Goal: Information Seeking & Learning: Learn about a topic

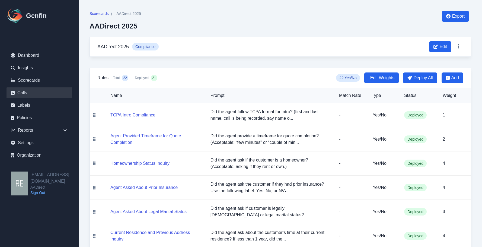
click at [25, 90] on link "Calls" at bounding box center [40, 92] width 66 height 11
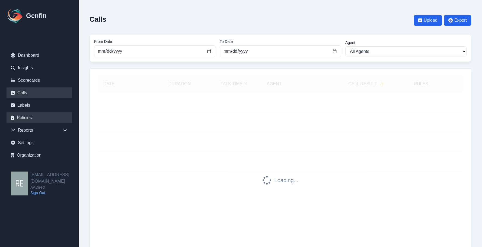
click at [33, 121] on link "Policies" at bounding box center [40, 117] width 66 height 11
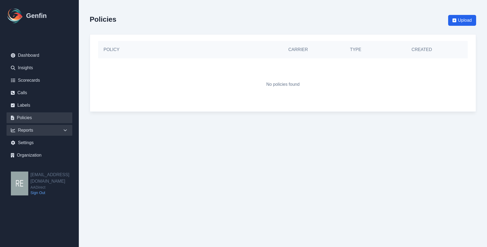
click at [34, 130] on div "Reports" at bounding box center [40, 130] width 66 height 11
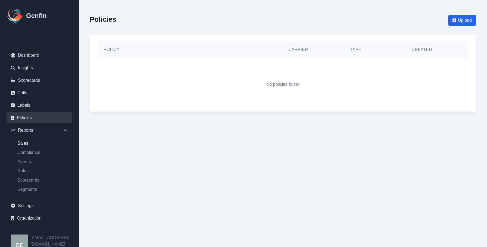
click at [24, 140] on link "Sales" at bounding box center [42, 143] width 59 height 7
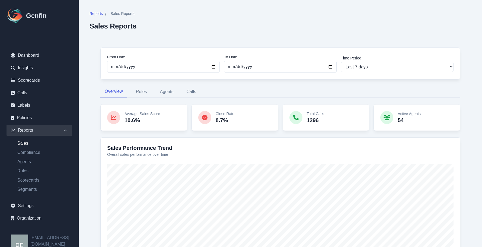
click at [25, 206] on link "Settings" at bounding box center [40, 205] width 66 height 11
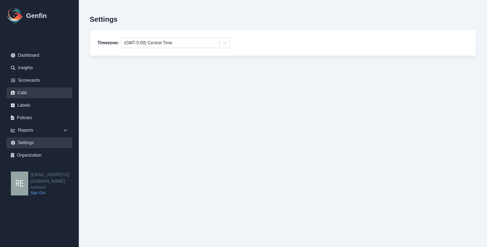
click at [26, 92] on link "Calls" at bounding box center [40, 92] width 66 height 11
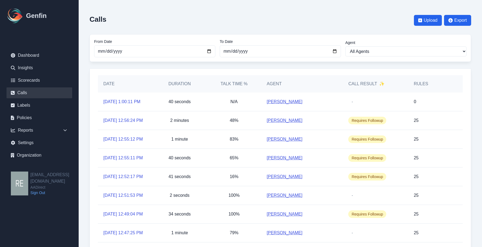
scroll to position [109, 0]
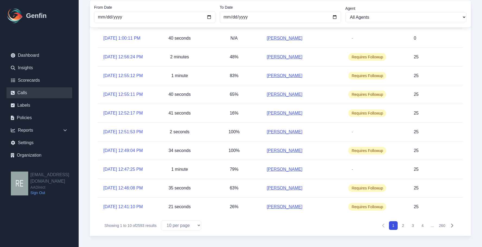
click at [420, 230] on button "4" at bounding box center [423, 225] width 9 height 9
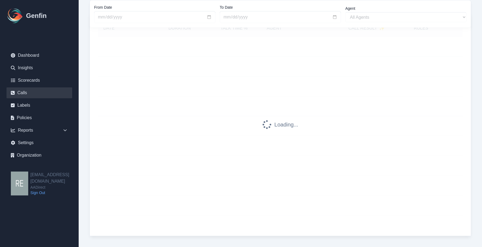
click at [423, 230] on div at bounding box center [431, 222] width 44 height 15
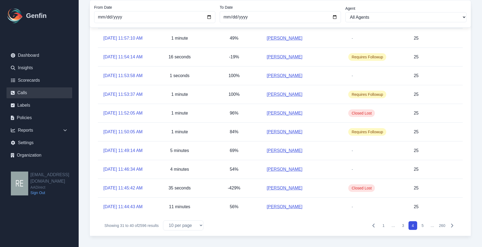
scroll to position [118, 0]
click at [422, 224] on button "5" at bounding box center [423, 225] width 9 height 9
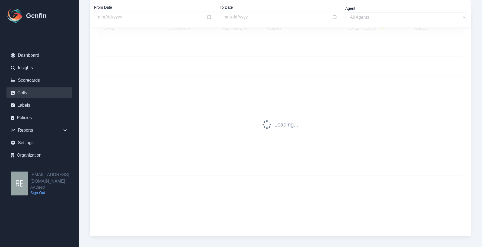
scroll to position [56, 0]
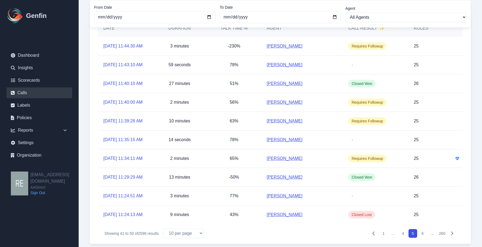
scroll to position [118, 0]
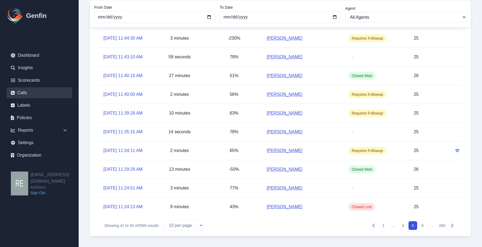
click at [423, 227] on button "6" at bounding box center [423, 225] width 9 height 9
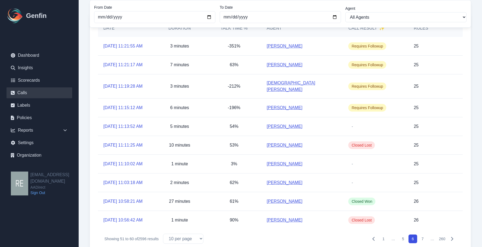
scroll to position [118, 0]
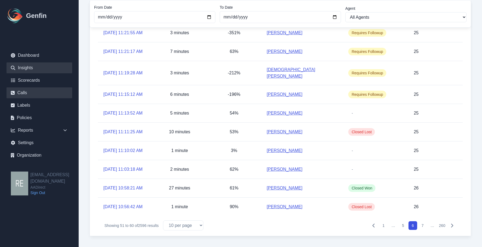
click at [28, 68] on link "Insights" at bounding box center [40, 67] width 66 height 11
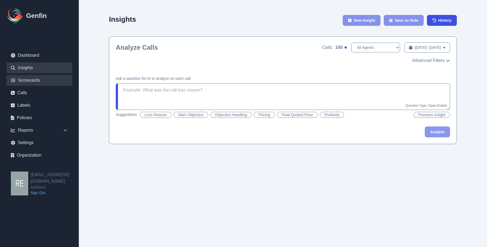
click at [30, 82] on link "Scorecards" at bounding box center [40, 80] width 66 height 11
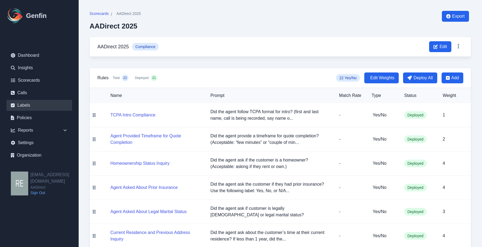
click at [42, 102] on link "Labels" at bounding box center [40, 105] width 66 height 11
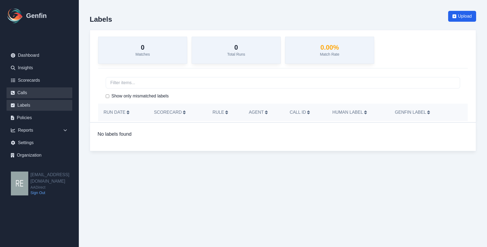
click at [30, 95] on link "Calls" at bounding box center [40, 92] width 66 height 11
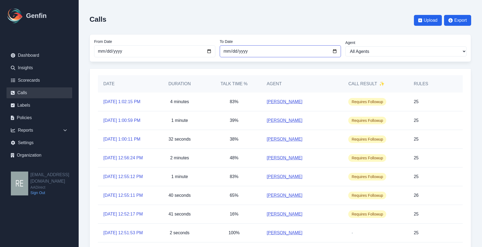
click at [335, 51] on input "[DATE]" at bounding box center [280, 51] width 121 height 12
type input "[DATE]"
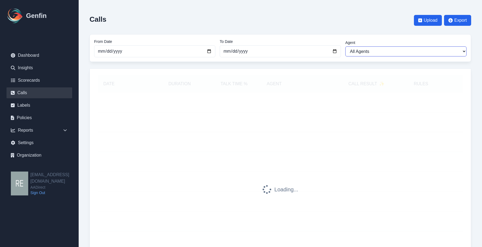
click at [434, 53] on select "All Agents [PERSON_NAME] [PERSON_NAME] [PERSON_NAME] [PERSON_NAME] [PERSON_NAME…" at bounding box center [406, 51] width 121 height 10
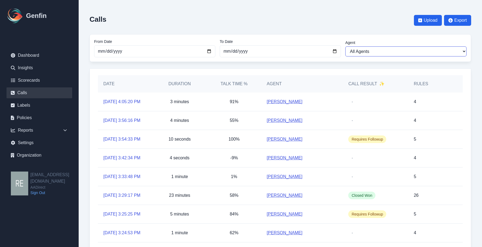
select select "[PERSON_NAME]"
click at [346, 46] on select "All Agents [PERSON_NAME] [PERSON_NAME] [PERSON_NAME] [PERSON_NAME] [PERSON_NAME…" at bounding box center [406, 51] width 121 height 10
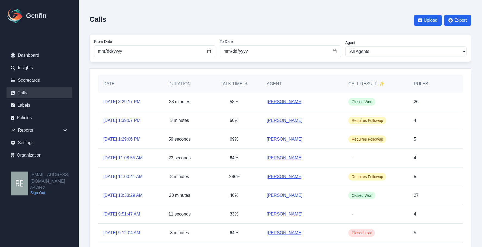
click at [292, 100] on link "[PERSON_NAME]" at bounding box center [285, 102] width 36 height 7
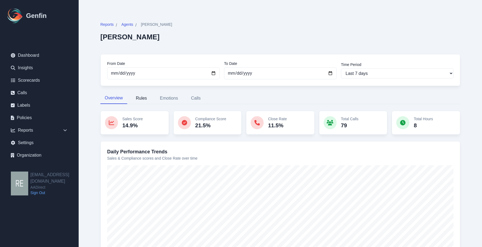
click at [146, 100] on button "Rules" at bounding box center [142, 98] width 20 height 11
select select "144"
select select "190"
select select "1228"
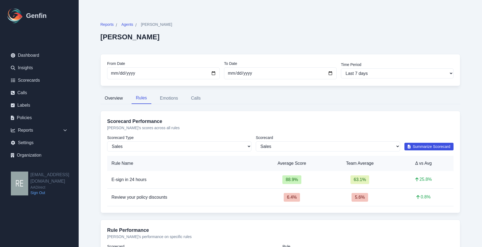
click at [115, 100] on button "Overview" at bounding box center [113, 98] width 27 height 11
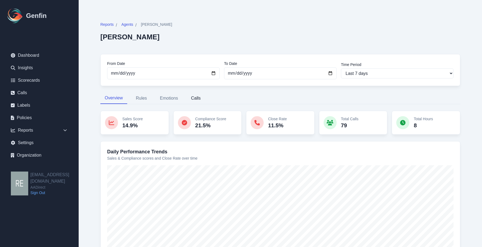
click at [202, 95] on button "Calls" at bounding box center [196, 98] width 18 height 11
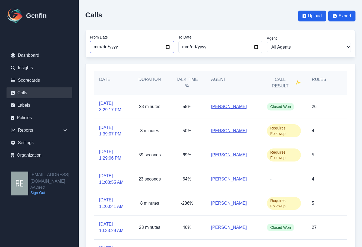
click at [166, 46] on input "2025-08-01" at bounding box center [132, 47] width 84 height 12
click at [166, 47] on input "2025-08-01" at bounding box center [132, 47] width 84 height 12
click at [168, 46] on input "2025-08-01" at bounding box center [132, 47] width 84 height 12
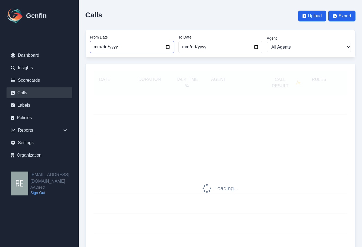
type input "2025-09-06"
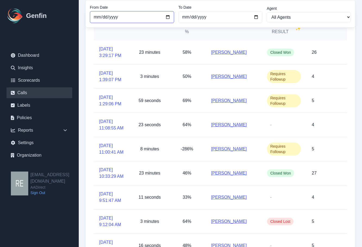
scroll to position [109, 0]
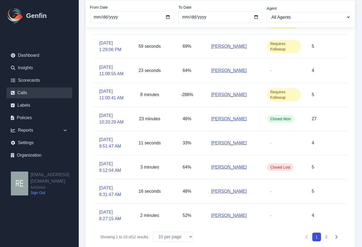
click at [326, 238] on button "2" at bounding box center [326, 237] width 9 height 9
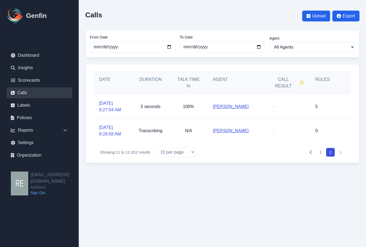
click at [310, 154] on icon "Pagination" at bounding box center [311, 152] width 4 height 4
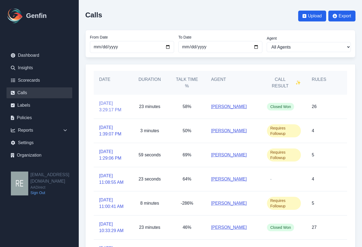
click at [110, 105] on link "[DATE] 3:29:17 PM" at bounding box center [112, 106] width 26 height 13
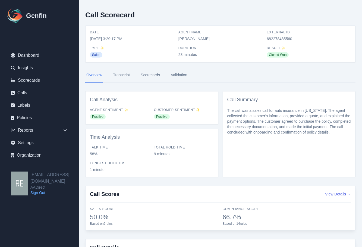
click at [128, 75] on link "Transcript" at bounding box center [121, 75] width 19 height 15
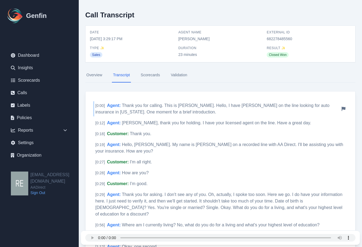
click at [205, 103] on span "Thank you for calling. This is [PERSON_NAME]. Hello, I have [PERSON_NAME] on th…" at bounding box center [212, 108] width 234 height 11
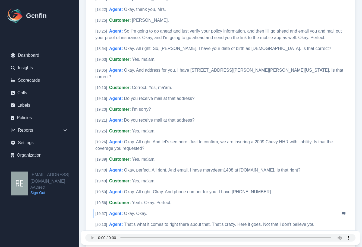
scroll to position [1461, 0]
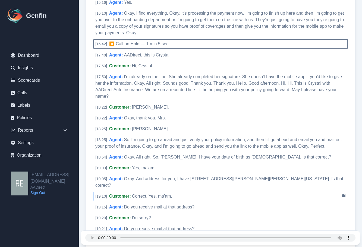
drag, startPoint x: 196, startPoint y: 188, endPoint x: 186, endPoint y: 174, distance: 17.2
click at [184, 192] on div "[ 19:10 ] Customer : Correct. Yes, ma'am. Notify Genfin of a transcript error" at bounding box center [220, 196] width 254 height 9
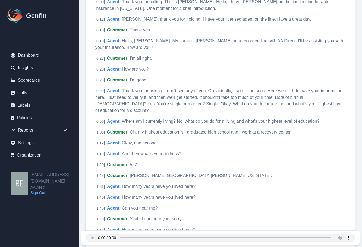
scroll to position [0, 0]
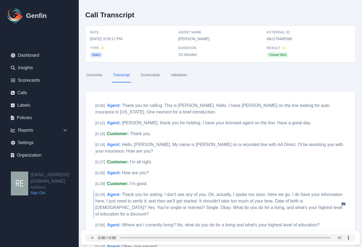
click at [138, 211] on div "[ 0:29 ] Agent : Thank you for asking. I don't see any of you. Oh, actually, I …" at bounding box center [220, 204] width 254 height 28
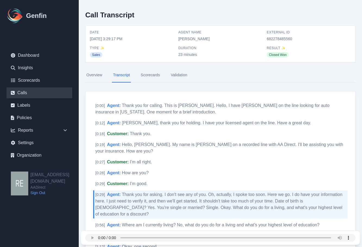
click at [28, 91] on link "Calls" at bounding box center [40, 92] width 66 height 11
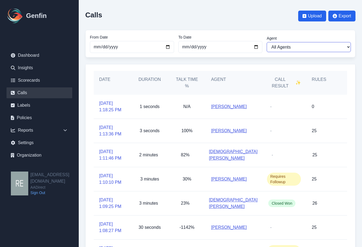
click at [307, 48] on select "All Agents Abdulla Ali Ana Martinez Angela Barnett Annaly Castillo Anselmo Dori…" at bounding box center [309, 47] width 84 height 10
click at [299, 45] on select "All Agents Abdulla Ali Ana Martinez Angela Barnett Annaly Castillo Anselmo Dori…" at bounding box center [309, 47] width 84 height 10
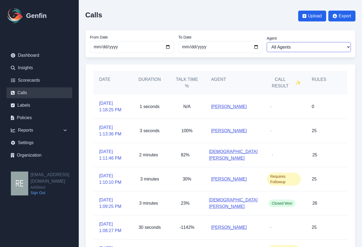
click at [299, 45] on select "All Agents Abdulla Ali Ana Martinez Angela Barnett Annaly Castillo Anselmo Dori…" at bounding box center [309, 47] width 84 height 10
drag, startPoint x: 288, startPoint y: 235, endPoint x: 292, endPoint y: 237, distance: 4.9
click at [289, 235] on div "-" at bounding box center [283, 228] width 45 height 24
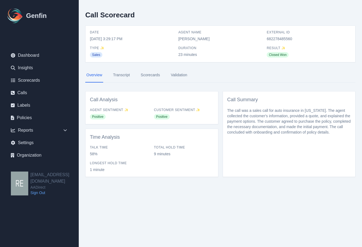
select select "[PERSON_NAME]"
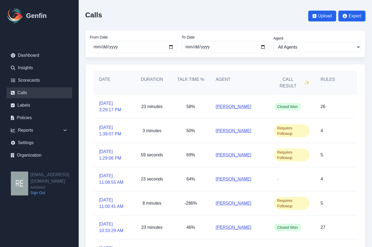
click at [257, 95] on div "[PERSON_NAME]" at bounding box center [239, 107] width 58 height 24
click at [104, 106] on link "[DATE] 3:29:17 PM" at bounding box center [113, 106] width 28 height 13
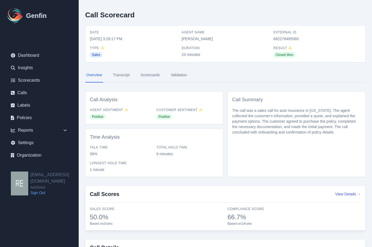
click at [250, 178] on div "Call Scorecard Date 9/6/2025, 3:29:17 PM Agent Name Elizabeth Hutchins External…" at bounding box center [226, 143] width 294 height 287
click at [121, 73] on link "Transcript" at bounding box center [121, 75] width 19 height 15
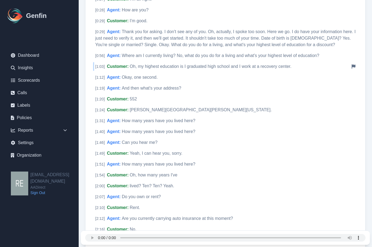
scroll to position [190, 0]
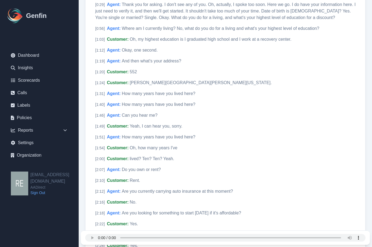
click at [166, 159] on span "lived? Ten? Ten? Yeah." at bounding box center [152, 158] width 45 height 5
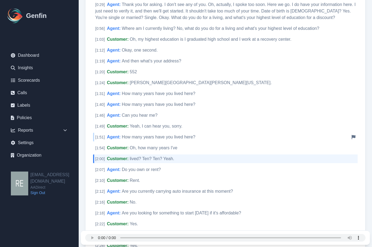
click at [165, 138] on span "How many years have you lived here?" at bounding box center [159, 137] width 74 height 5
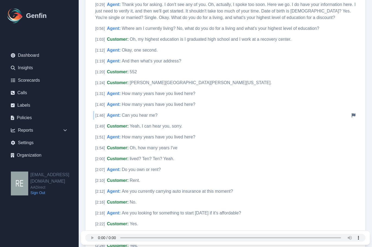
click at [147, 114] on span "Can you hear me?" at bounding box center [140, 115] width 36 height 5
click at [199, 192] on span "Are you currently carrying auto insurance at this moment?" at bounding box center [177, 191] width 111 height 5
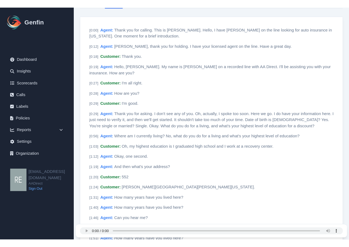
scroll to position [0, 0]
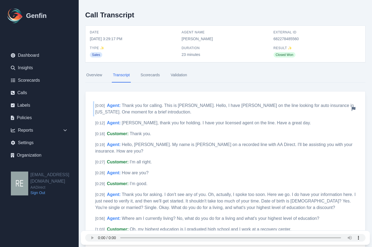
click at [155, 102] on div "[ 0:00 ] Agent : Thank you for calling. This is Elizabeth. Hello, I have Mary o…" at bounding box center [225, 108] width 265 height 15
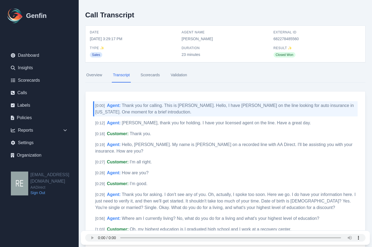
click at [63, 221] on aside "Genfin Dashboard Insights Scorecards Calls Labels Policies Reports Sales Compli…" at bounding box center [39, 123] width 79 height 247
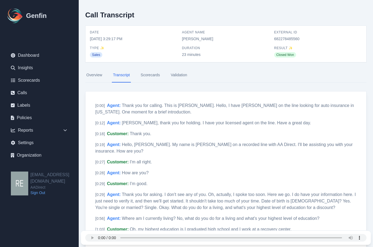
click at [289, 38] on span "682278485560" at bounding box center [318, 38] width 88 height 5
copy span "682278485560"
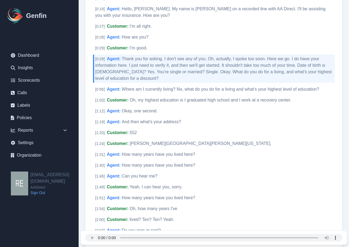
scroll to position [163, 0]
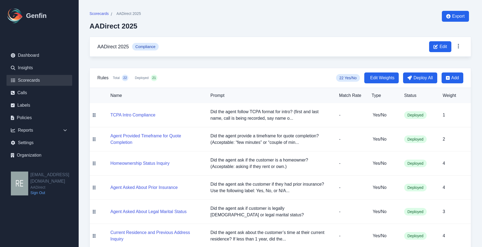
click at [26, 82] on link "Scorecards" at bounding box center [40, 80] width 66 height 11
click at [21, 91] on link "Calls" at bounding box center [40, 92] width 66 height 11
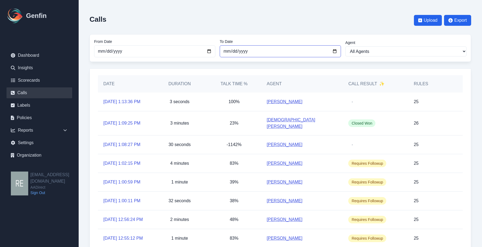
click at [337, 52] on input "2025-09-16" at bounding box center [280, 51] width 121 height 12
type input "2025-09-03"
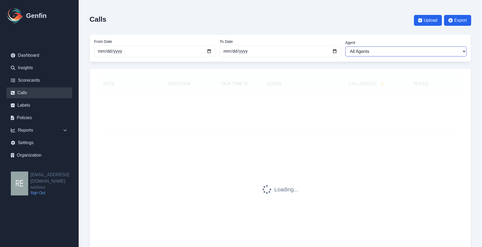
click at [401, 53] on select "All Agents Abdulla Ali Ana Martinez Angela Barnett Annaly Castillo Anselmo Dori…" at bounding box center [406, 51] width 121 height 10
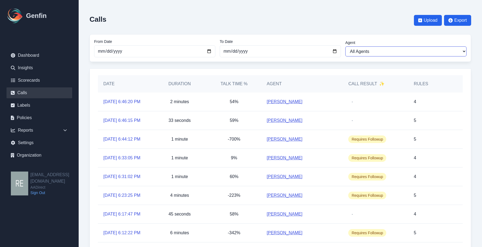
select select "Nancy Garcia"
click at [346, 46] on select "All Agents [PERSON_NAME] [PERSON_NAME] [PERSON_NAME] [PERSON_NAME] [PERSON_NAME…" at bounding box center [406, 51] width 121 height 10
select select "[PERSON_NAME]"
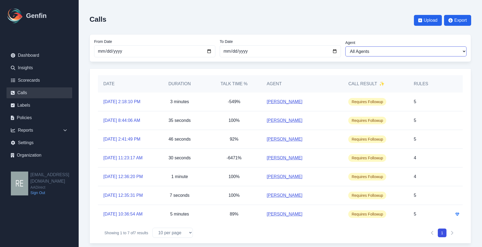
scroll to position [24, 0]
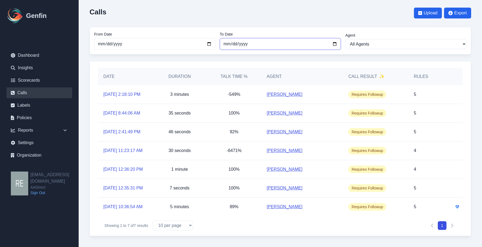
click at [335, 38] on input "2025-09-03" at bounding box center [280, 44] width 121 height 12
type input "[DATE]"
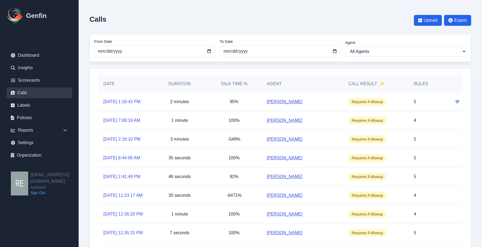
click at [368, 62] on div "From Date 2025-08-01 To Date 2025-09-06 Agent All Agents Abdulla Ali Ana Martin…" at bounding box center [281, 48] width 382 height 28
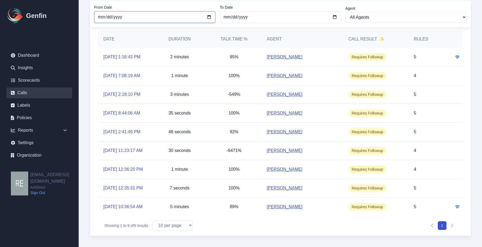
click at [209, 16] on input "[DATE]" at bounding box center [154, 17] width 121 height 12
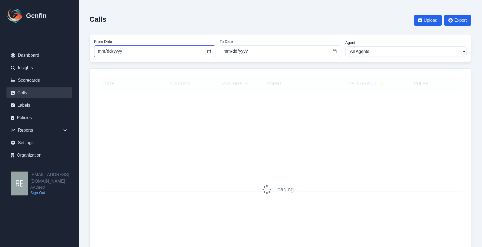
type input "[DATE]"
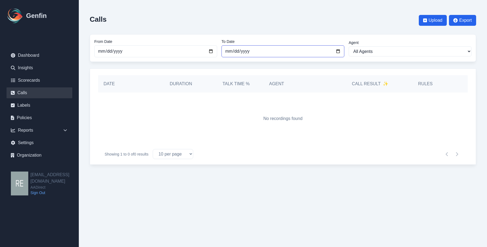
click at [306, 52] on input "[DATE]" at bounding box center [282, 51] width 123 height 12
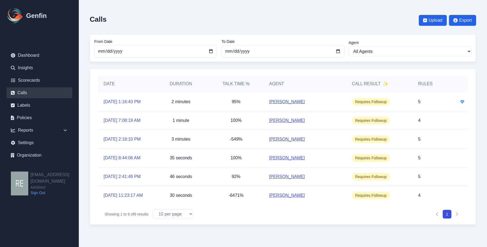
click at [332, 89] on div "Agent" at bounding box center [304, 83] width 83 height 17
click at [339, 51] on input "2025-09-06" at bounding box center [282, 51] width 123 height 12
type input "2025-09-08"
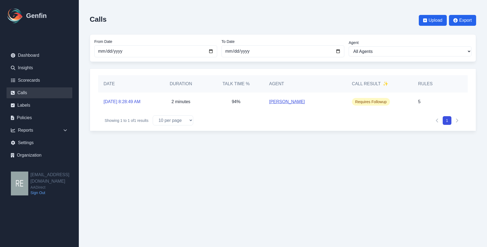
drag, startPoint x: 272, startPoint y: 182, endPoint x: 255, endPoint y: 178, distance: 17.4
click at [272, 142] on html "Genfin Dashboard Insights Scorecards Calls Labels Policies Reports Sales Compli…" at bounding box center [243, 71] width 487 height 142
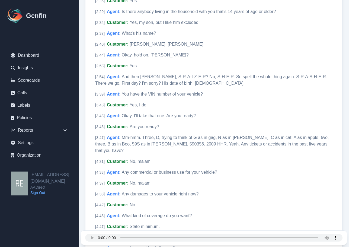
scroll to position [469, 0]
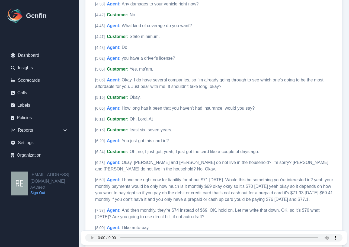
scroll to position [659, 0]
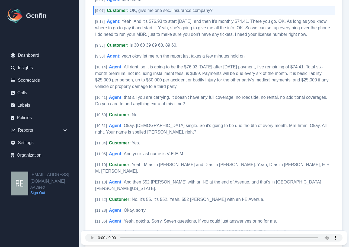
scroll to position [979, 0]
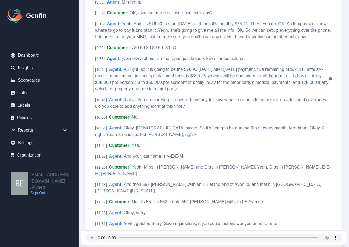
click at [174, 67] on span "All right, so it is going to be the $76.93 [DATE] after [DATE] payment, five re…" at bounding box center [211, 79] width 233 height 24
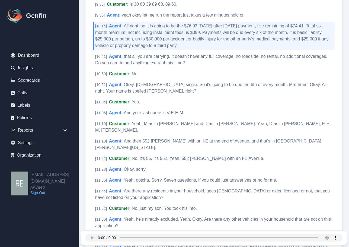
scroll to position [1032, 0]
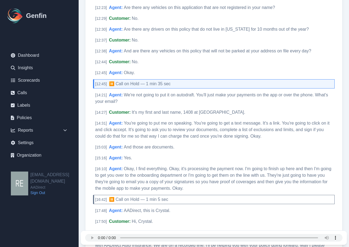
scroll to position [1338, 0]
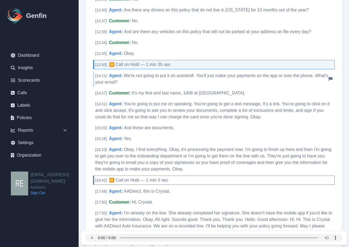
click at [147, 73] on span "We're not going to put it on autodraft. You'll just make your payments on the a…" at bounding box center [211, 78] width 233 height 11
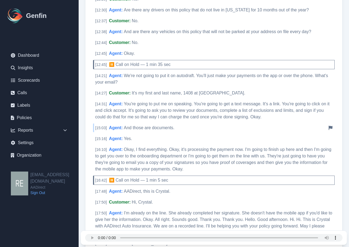
click at [142, 125] on span "And those are documents." at bounding box center [149, 127] width 51 height 5
click at [130, 147] on span "Okay, I find everything. Okay, it's processing the payment now. I'm going to fi…" at bounding box center [213, 159] width 236 height 24
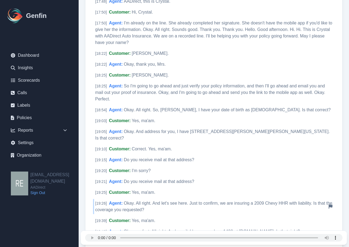
scroll to position [1419, 0]
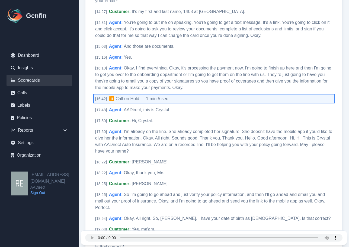
click at [32, 81] on link "Scorecards" at bounding box center [40, 80] width 66 height 11
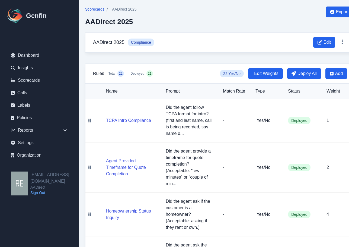
click at [96, 10] on span "Scorecards" at bounding box center [94, 9] width 19 height 5
click at [26, 91] on link "Calls" at bounding box center [40, 92] width 66 height 11
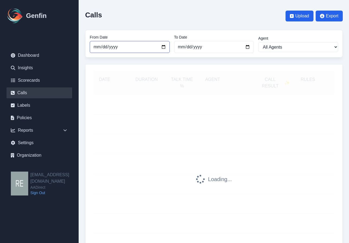
click at [163, 46] on input "2025-08-01" at bounding box center [130, 47] width 80 height 12
click at [164, 48] on input "2025-08-16" at bounding box center [130, 47] width 80 height 12
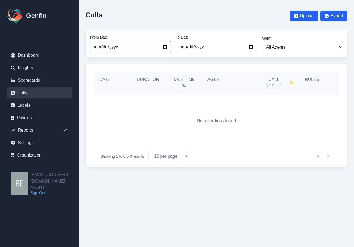
click at [165, 46] on input "2025-09-19" at bounding box center [130, 47] width 81 height 12
type input "2025-09-01"
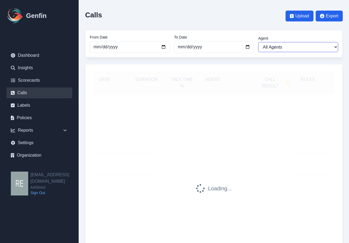
drag, startPoint x: 279, startPoint y: 49, endPoint x: 282, endPoint y: 49, distance: 3.0
click at [279, 49] on select "All Agents Abdulla Ali Ana Martinez Angela Barnett Annaly Castillo Anselmo Dori…" at bounding box center [298, 47] width 80 height 10
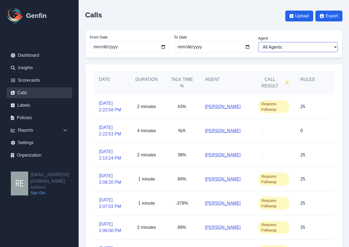
select select "[PERSON_NAME]"
click at [258, 42] on select "All Agents Abdulla Ali Ana Martinez Angela Barnett Annaly Castillo Anselmo Dori…" at bounding box center [298, 47] width 80 height 10
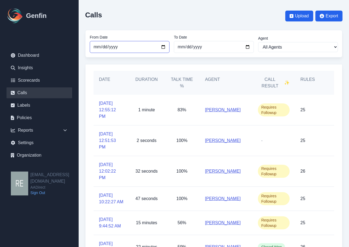
click at [163, 48] on input "2025-09-01" at bounding box center [130, 47] width 80 height 12
type input "2025-09-06"
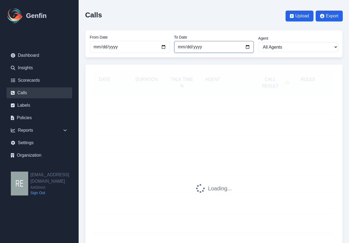
click at [247, 46] on input "2025-09-16" at bounding box center [214, 47] width 80 height 12
type input "2025-09-06"
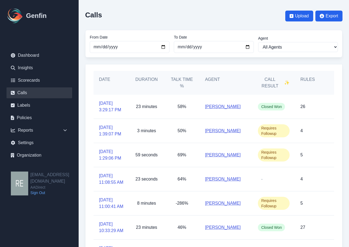
click at [224, 104] on link "[PERSON_NAME]" at bounding box center [223, 106] width 36 height 7
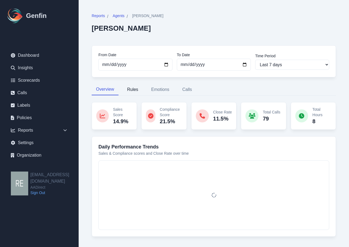
click at [134, 91] on button "Rules" at bounding box center [133, 89] width 20 height 11
select select "144"
select select "190"
select select "1228"
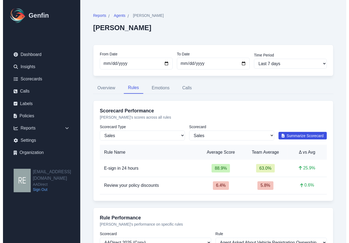
scroll to position [101, 0]
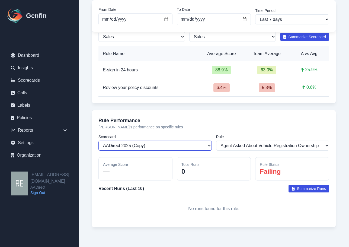
click at [169, 144] on select "Select a scorecard AADirect 2025 (Copy) AADirect 2025 Auto Insurance Compliance…" at bounding box center [155, 146] width 113 height 10
select select "182"
click at [99, 141] on select "Select a scorecard AADirect 2025 (Copy) AADirect 2025 Auto Insurance Compliance…" at bounding box center [155, 146] width 113 height 10
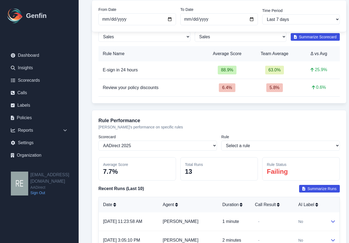
click at [172, 146] on select "Select a scorecard AADirect 2025 (Copy) AADirect 2025 Auto Insurance Compliance…" at bounding box center [158, 146] width 119 height 10
click at [99, 141] on select "Select a scorecard AADirect 2025 (Copy) AADirect 2025 Auto Insurance Compliance…" at bounding box center [158, 146] width 119 height 10
click at [254, 146] on select "Select a rule Agent Asked About Driver Residency Duration Agent Asked About Unl…" at bounding box center [281, 146] width 119 height 10
select select "1187"
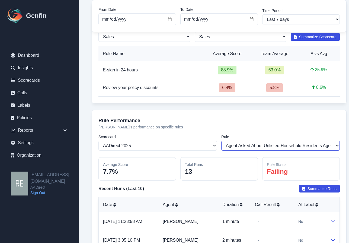
click at [222, 141] on select "Select a rule Agent Asked About Driver Residency Duration Agent Asked About Unl…" at bounding box center [281, 146] width 119 height 10
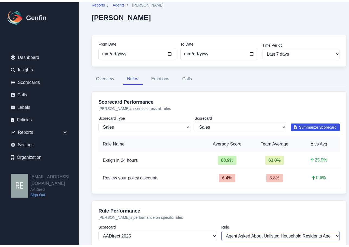
scroll to position [0, 0]
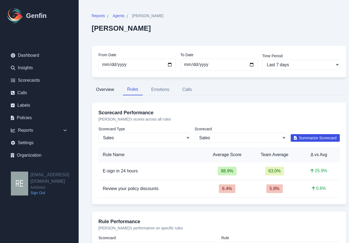
click at [107, 91] on button "Overview" at bounding box center [105, 89] width 27 height 11
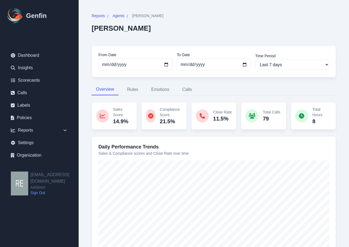
scroll to position [48, 0]
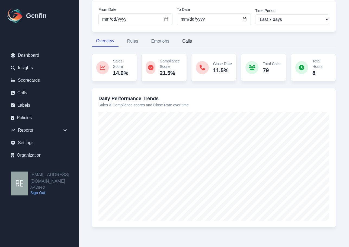
click at [184, 40] on button "Calls" at bounding box center [187, 41] width 18 height 11
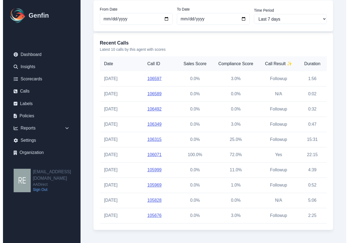
scroll to position [0, 0]
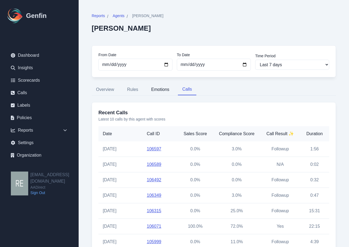
click at [166, 89] on button "Emotions" at bounding box center [160, 89] width 27 height 11
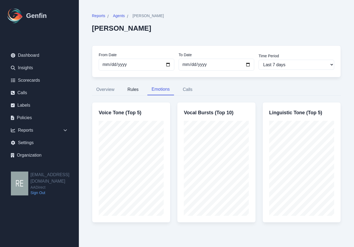
click at [132, 93] on button "Rules" at bounding box center [133, 89] width 20 height 11
select select "144"
select select "182"
select select "1187"
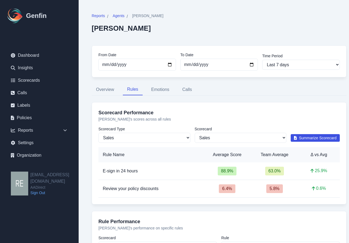
click at [166, 143] on div "Scorecard Performance Elizabeth Hutchins 's scores across all rules Scorecard T…" at bounding box center [219, 153] width 255 height 102
click at [166, 138] on select "Sales Compliance" at bounding box center [145, 138] width 92 height 10
select select "compliance"
click at [99, 133] on select "Sales Compliance" at bounding box center [145, 138] width 92 height 10
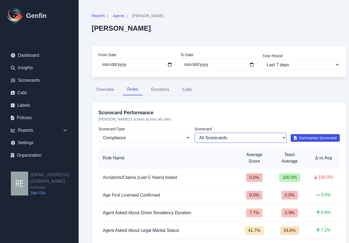
click at [235, 137] on select "All Scorecards AADirect 2025 (Copy) AADirect 2025 Auto Insurance Compliance Beh…" at bounding box center [241, 138] width 92 height 10
click at [195, 133] on select "All Scorecards AADirect 2025 (Copy) AADirect 2025 Auto Insurance Compliance Beh…" at bounding box center [241, 138] width 92 height 10
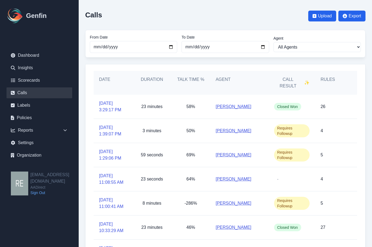
click at [349, 213] on div at bounding box center [351, 203] width 11 height 24
